Goal: Check status: Check status

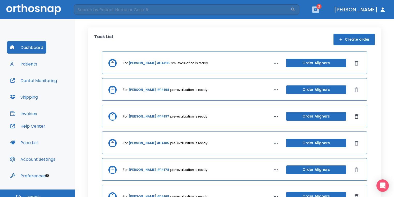
click at [318, 10] on icon "button" at bounding box center [315, 9] width 3 height 2
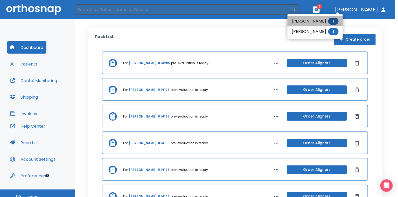
click at [320, 18] on li "John Luckzak 1" at bounding box center [314, 21] width 55 height 10
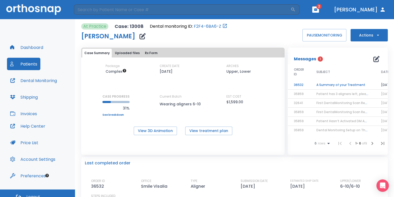
click at [336, 86] on td "A Summary of your Treatment" at bounding box center [343, 85] width 65 height 9
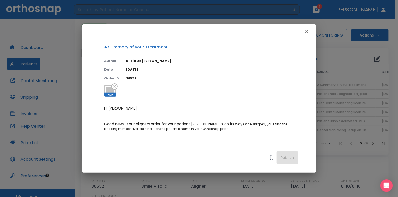
click at [307, 31] on icon "button" at bounding box center [306, 31] width 6 height 6
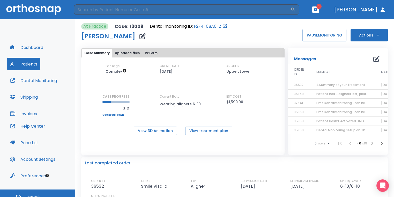
click at [334, 13] on header "​ 1 Dr. Sedillo" at bounding box center [197, 9] width 394 height 19
click at [318, 11] on icon "button" at bounding box center [316, 10] width 4 height 4
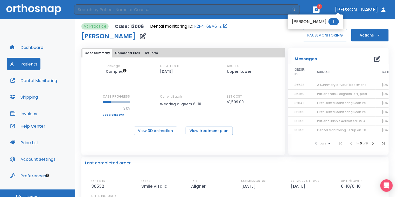
click at [328, 22] on span "1" at bounding box center [333, 21] width 10 height 7
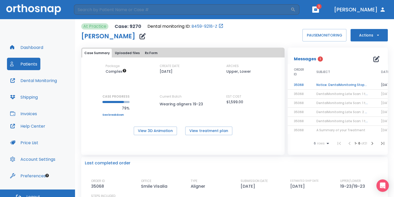
click at [345, 82] on td "Notice: DentalMonitoring Stopped for Joseph Lopez" at bounding box center [343, 85] width 65 height 9
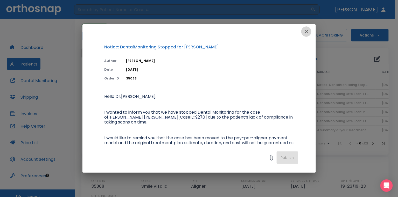
click at [308, 36] on button "button" at bounding box center [306, 31] width 10 height 10
